Goal: Check status: Check status

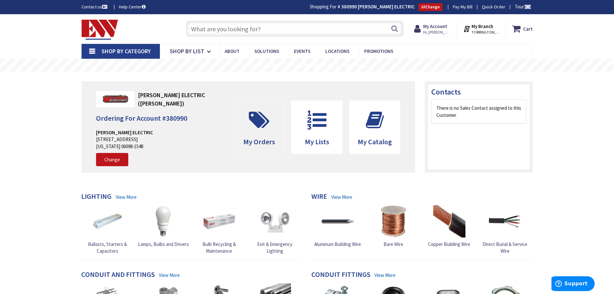
click at [264, 133] on span at bounding box center [259, 119] width 41 height 29
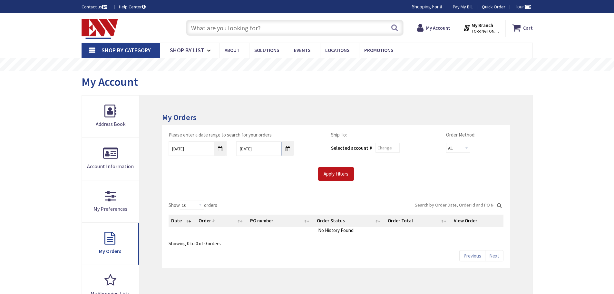
type input "[GEOGRAPHIC_DATA], [GEOGRAPHIC_DATA]"
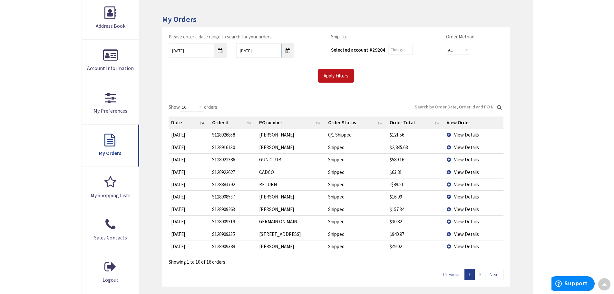
scroll to position [161, 0]
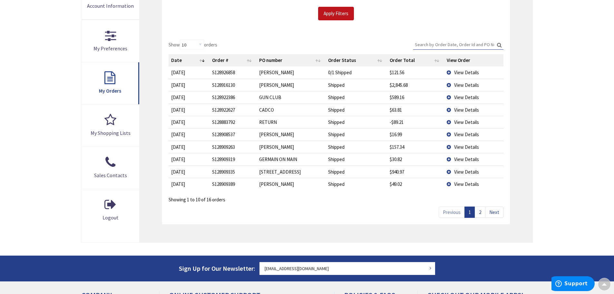
click at [480, 214] on link "2" at bounding box center [480, 211] width 11 height 11
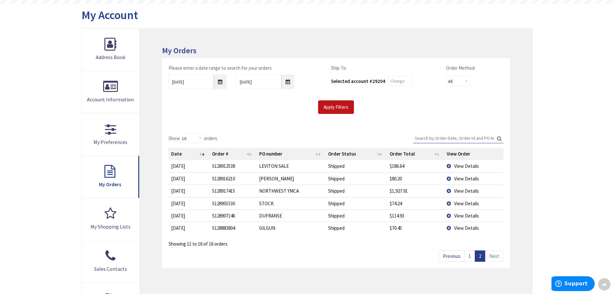
scroll to position [0, 0]
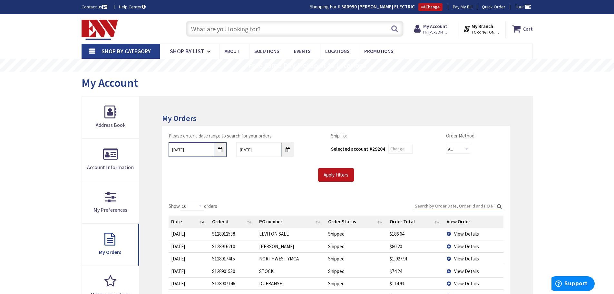
click at [220, 153] on input "9/28/2025" at bounding box center [198, 149] width 58 height 15
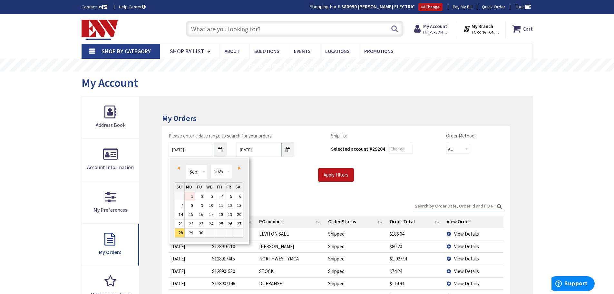
click at [194, 196] on link "1" at bounding box center [190, 196] width 10 height 9
type input "09/01/2025"
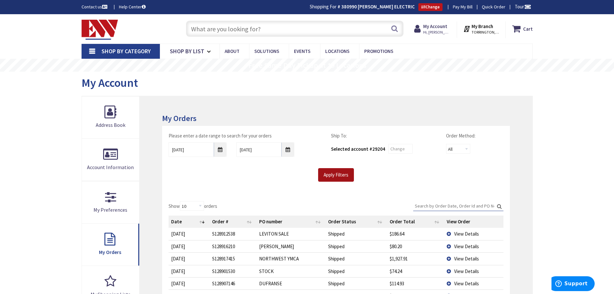
click at [330, 177] on input "Apply Filters" at bounding box center [336, 175] width 36 height 14
click at [424, 206] on input "Search:" at bounding box center [458, 206] width 90 height 10
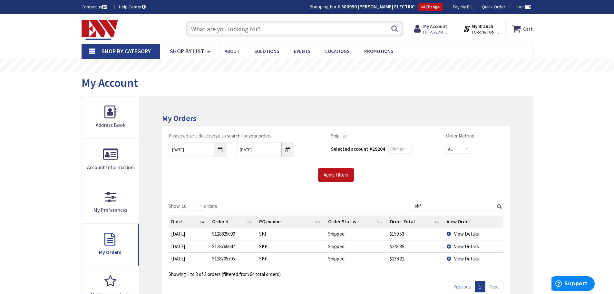
scroll to position [32, 0]
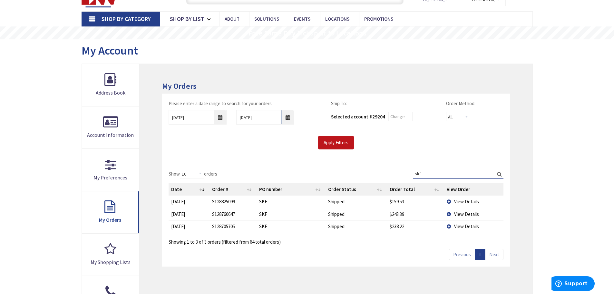
type input "skf"
click at [449, 213] on td "View Details" at bounding box center [473, 214] width 59 height 12
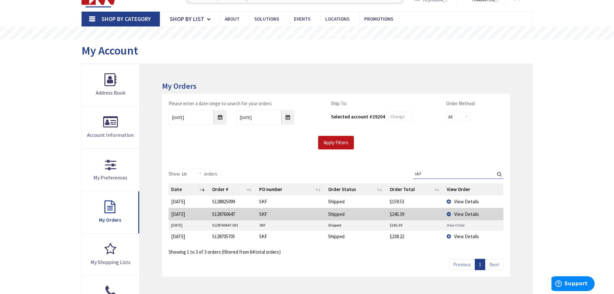
click at [452, 224] on link "View Order" at bounding box center [456, 224] width 18 height 5
click at [450, 213] on td "View Details" at bounding box center [473, 214] width 59 height 12
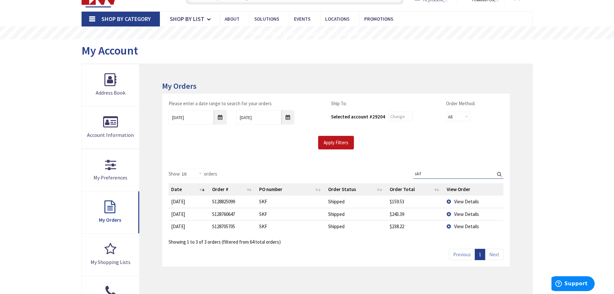
click at [450, 200] on td "View Details" at bounding box center [473, 201] width 59 height 12
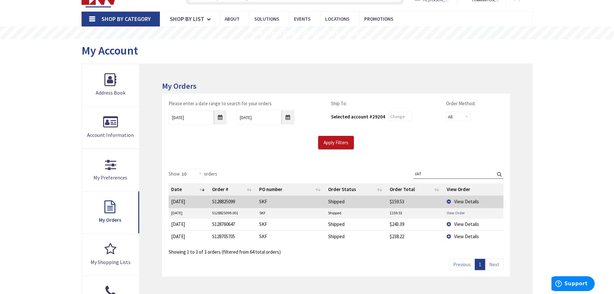
click at [450, 213] on link "View Order" at bounding box center [456, 212] width 18 height 5
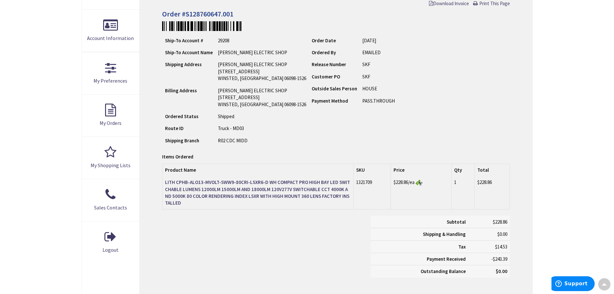
scroll to position [130, 0]
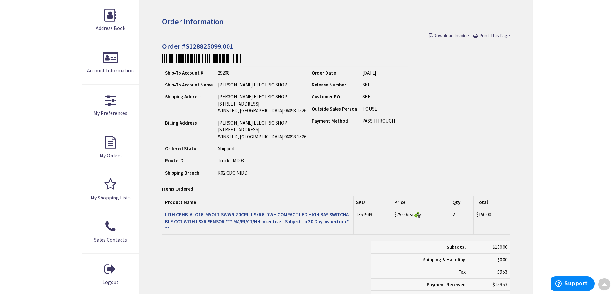
scroll to position [98, 0]
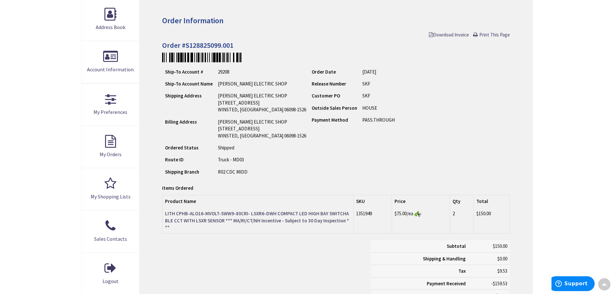
click at [267, 212] on strong "LITH CPHB-ALO16-MVOLT-SWW9-80CRI- LSXR6-DWH COMPACT LED HIGH BAY SWITCHABLE CCT…" at bounding box center [257, 220] width 184 height 20
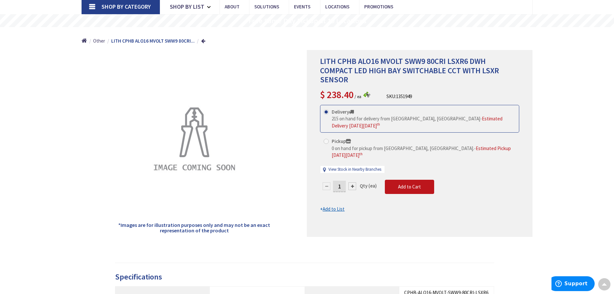
scroll to position [33, 0]
